Goal: Download file/media

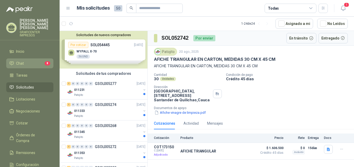
scroll to position [421, 0]
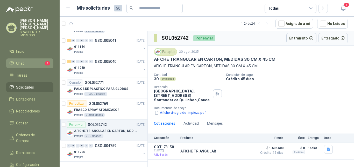
click at [24, 60] on li "Chat 8" at bounding box center [29, 63] width 41 height 6
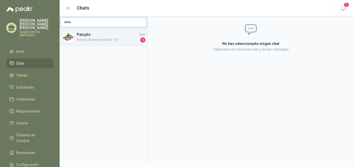
click at [94, 37] on span "Para el afiche propalcote 150" at bounding box center [108, 39] width 62 height 5
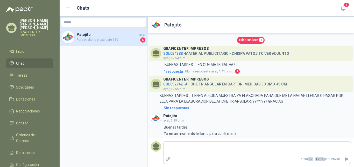
scroll to position [46, 0]
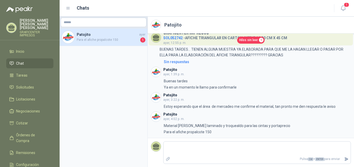
click at [248, 39] on span "Hilos sin leer" at bounding box center [248, 40] width 19 height 5
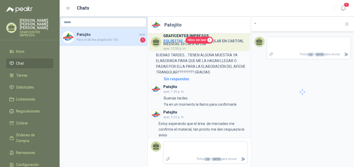
scroll to position [50, 0]
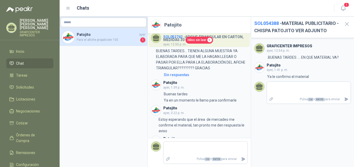
click at [287, 126] on div "GRAFICENTER IMPRESOS ayer, 12:54 p. m. 12:54 .BUENAS TARDES .... EN QUE MATERIA…" at bounding box center [302, 102] width 103 height 129
click at [345, 5] on span "1" at bounding box center [347, 4] width 6 height 5
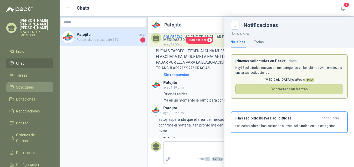
click at [15, 84] on li "Solicitudes" at bounding box center [29, 87] width 41 height 6
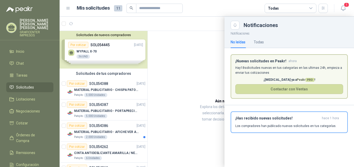
click at [98, 88] on div at bounding box center [207, 92] width 294 height 150
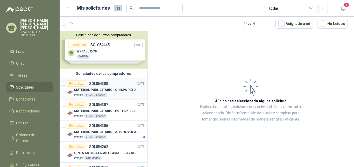
click at [99, 88] on p "MATERIAL PUBLICITARIO - CHISPA PATOJITO VER ADJUNTO" at bounding box center [106, 89] width 65 height 5
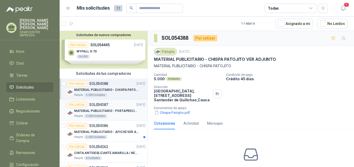
click at [100, 109] on p "MATERIAL PUBLICITARIO - PORTAPRECIOS VER ADJUNTO" at bounding box center [106, 110] width 65 height 5
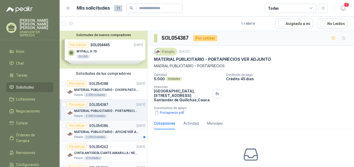
click at [101, 124] on p "SOL054386" at bounding box center [98, 126] width 19 height 4
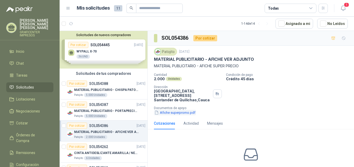
click at [180, 111] on button "Afiche superpromo.pdf" at bounding box center [175, 112] width 42 height 5
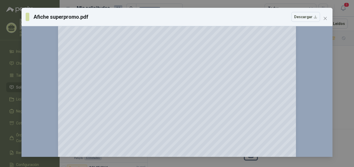
scroll to position [132, 0]
click at [326, 18] on icon "close" at bounding box center [325, 18] width 4 height 4
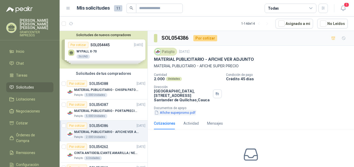
click at [180, 112] on button "Afiche superpromo.pdf" at bounding box center [175, 112] width 42 height 5
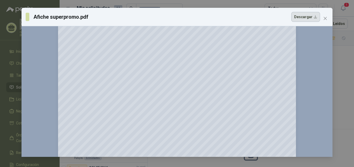
click at [306, 17] on button "Descargar" at bounding box center [305, 17] width 29 height 10
click at [325, 19] on icon "close" at bounding box center [325, 18] width 3 height 3
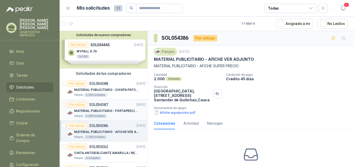
click at [95, 109] on p "MATERIAL PUBLICITARIO - PORTAPRECIOS VER ADJUNTO" at bounding box center [106, 110] width 65 height 5
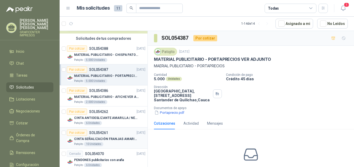
scroll to position [26, 0]
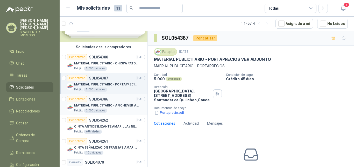
click at [96, 104] on p "MATERIAL PUBLICITARIO - AFICHE VER ADJUNTO" at bounding box center [106, 105] width 65 height 5
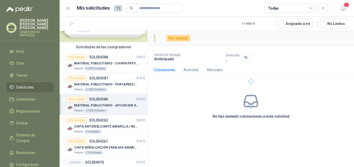
scroll to position [26, 0]
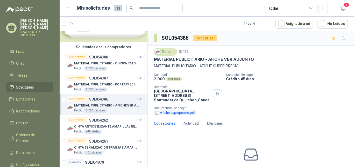
click at [189, 112] on button "Afiche superpromo.pdf" at bounding box center [175, 112] width 42 height 5
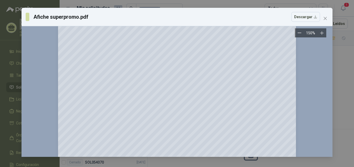
scroll to position [132, 0]
click at [325, 18] on icon "close" at bounding box center [325, 18] width 3 height 3
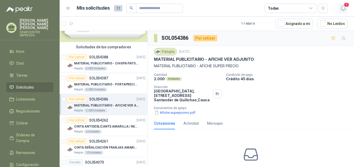
click at [344, 6] on span "1" at bounding box center [347, 4] width 6 height 5
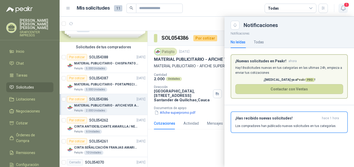
click at [347, 5] on span "1" at bounding box center [347, 4] width 6 height 5
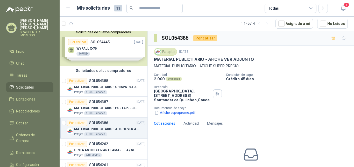
scroll to position [0, 0]
